Goal: Task Accomplishment & Management: Manage account settings

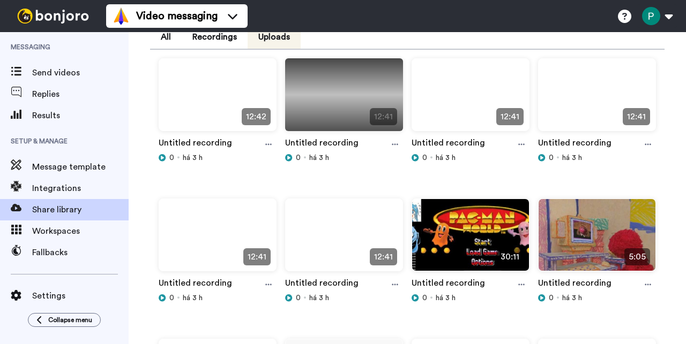
scroll to position [90, 0]
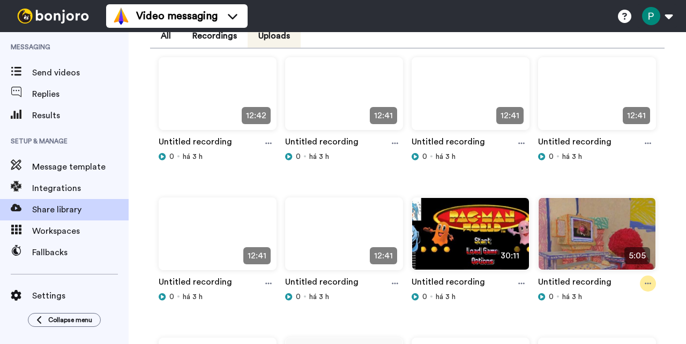
click at [640, 289] on div at bounding box center [648, 284] width 16 height 16
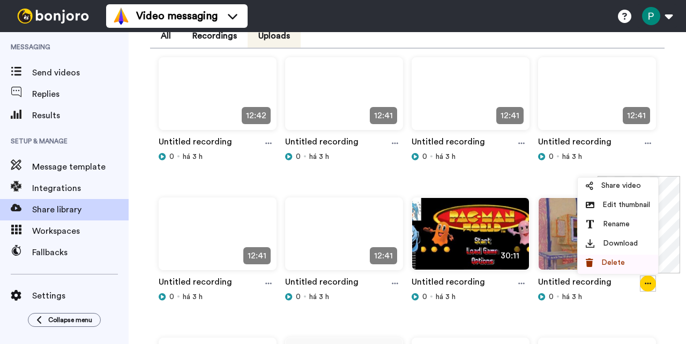
click at [621, 268] on span "Delete" at bounding box center [613, 263] width 24 height 11
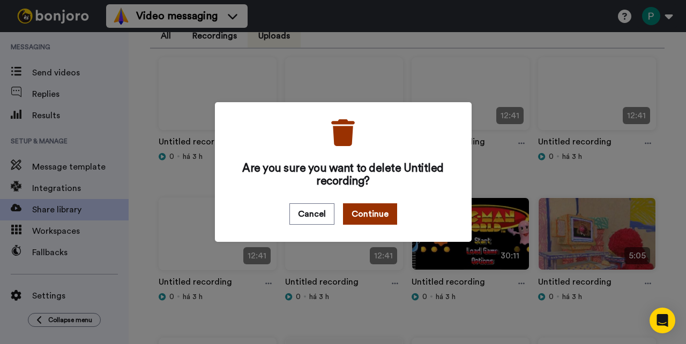
click at [367, 219] on button "Continue" at bounding box center [370, 214] width 54 height 21
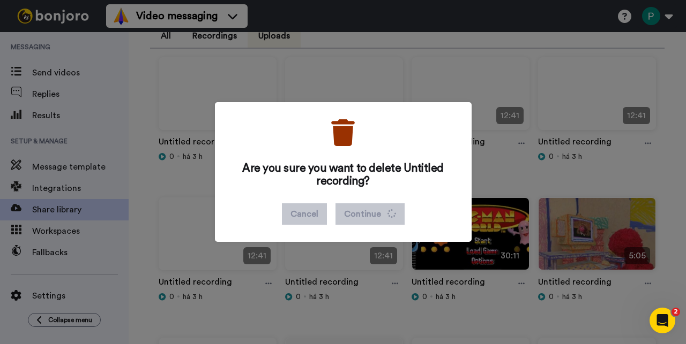
scroll to position [0, 0]
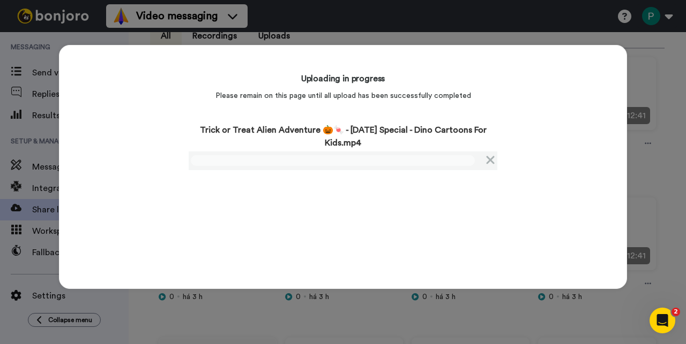
click at [130, 169] on div "Uploading in progress Please remain on this page until all upload has been succ…" at bounding box center [343, 167] width 568 height 244
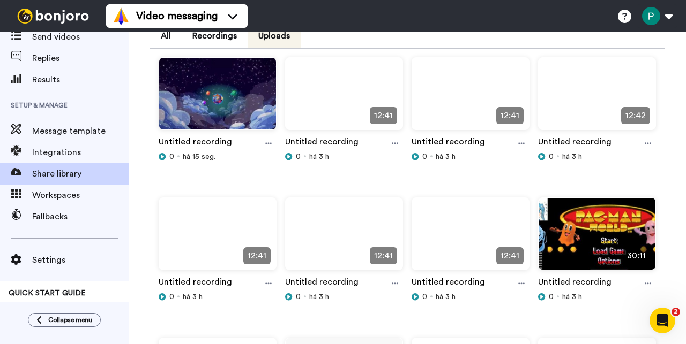
scroll to position [71, 0]
